Goal: Information Seeking & Learning: Find specific fact

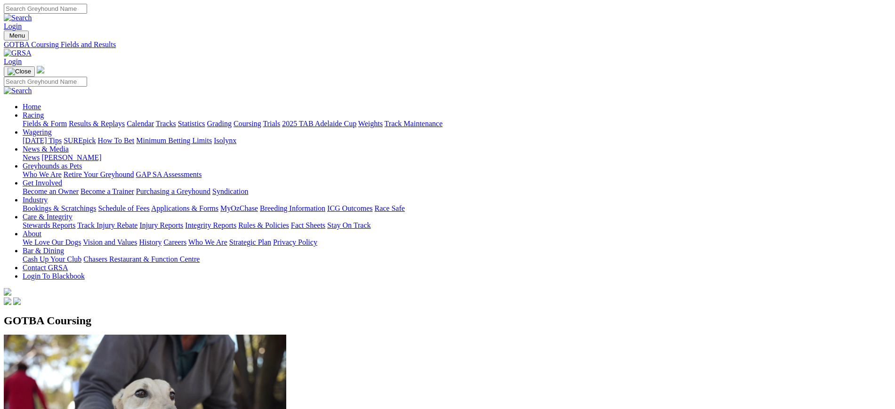
click at [32, 49] on img at bounding box center [18, 53] width 28 height 8
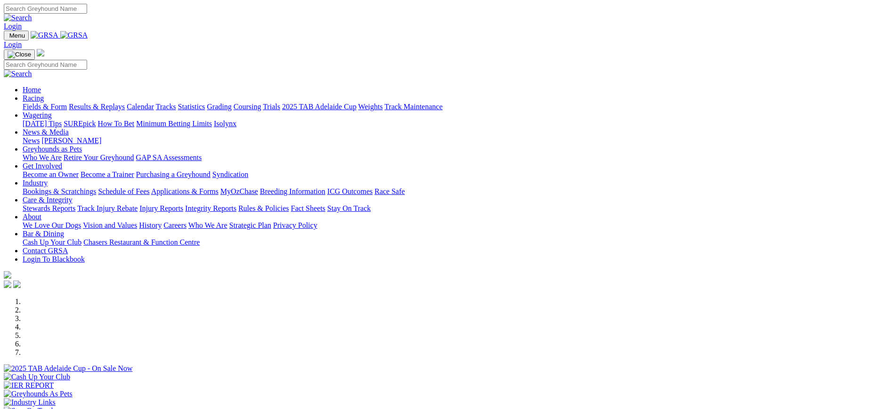
scroll to position [312, 0]
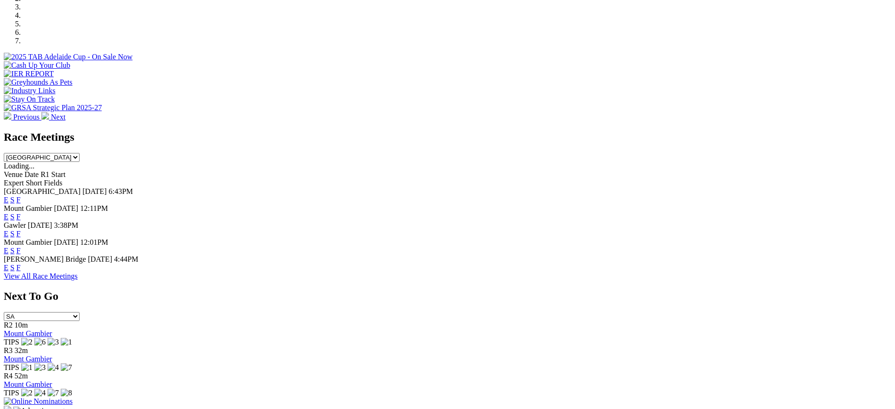
click at [21, 196] on link "F" at bounding box center [18, 200] width 4 height 8
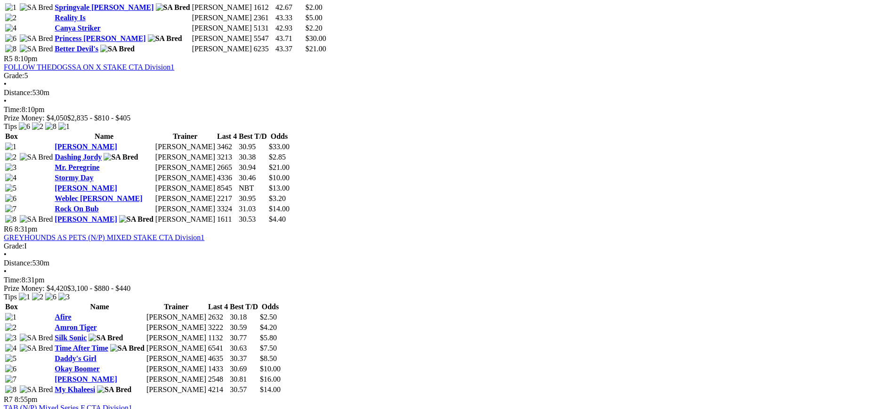
scroll to position [1061, 0]
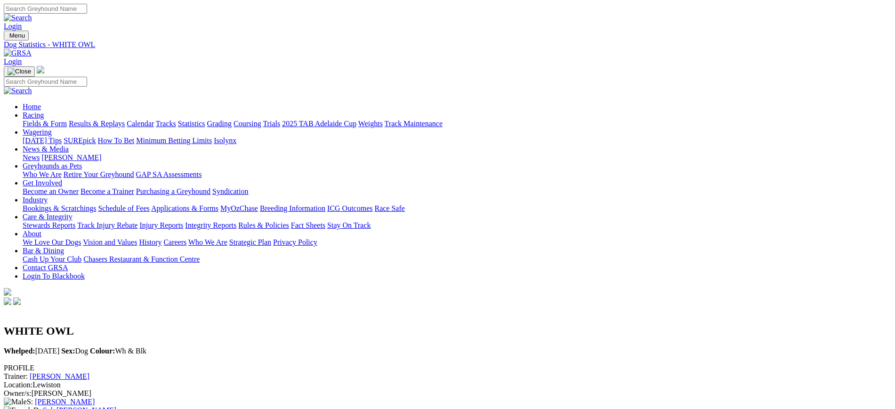
click at [32, 49] on img at bounding box center [18, 53] width 28 height 8
